Goal: Information Seeking & Learning: Learn about a topic

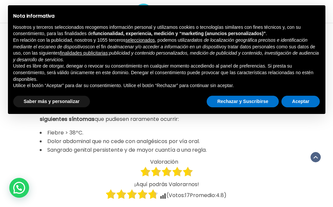
scroll to position [1008, 0]
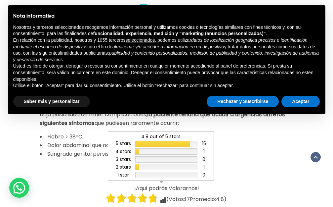
click at [163, 197] on icon at bounding box center [162, 199] width 5 height 5
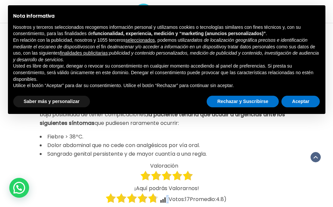
click at [163, 197] on icon at bounding box center [162, 199] width 5 height 5
click at [166, 195] on span "(Votos: 17 Promedio: 4.8 )" at bounding box center [196, 199] width 60 height 8
click at [151, 193] on div at bounding box center [132, 198] width 53 height 11
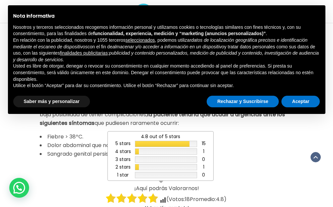
click at [163, 197] on icon at bounding box center [162, 199] width 5 height 5
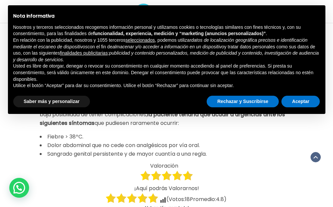
click at [163, 197] on icon at bounding box center [162, 199] width 5 height 5
click at [163, 196] on icon at bounding box center [163, 199] width 7 height 7
drag, startPoint x: 161, startPoint y: 186, endPoint x: 184, endPoint y: 185, distance: 22.5
click at [188, 195] on div "(Votos: 18 Promedio: 4.8 )" at bounding box center [193, 199] width 67 height 8
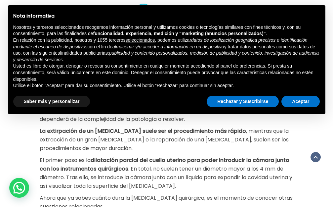
scroll to position [181, 0]
